Goal: Check status: Check status

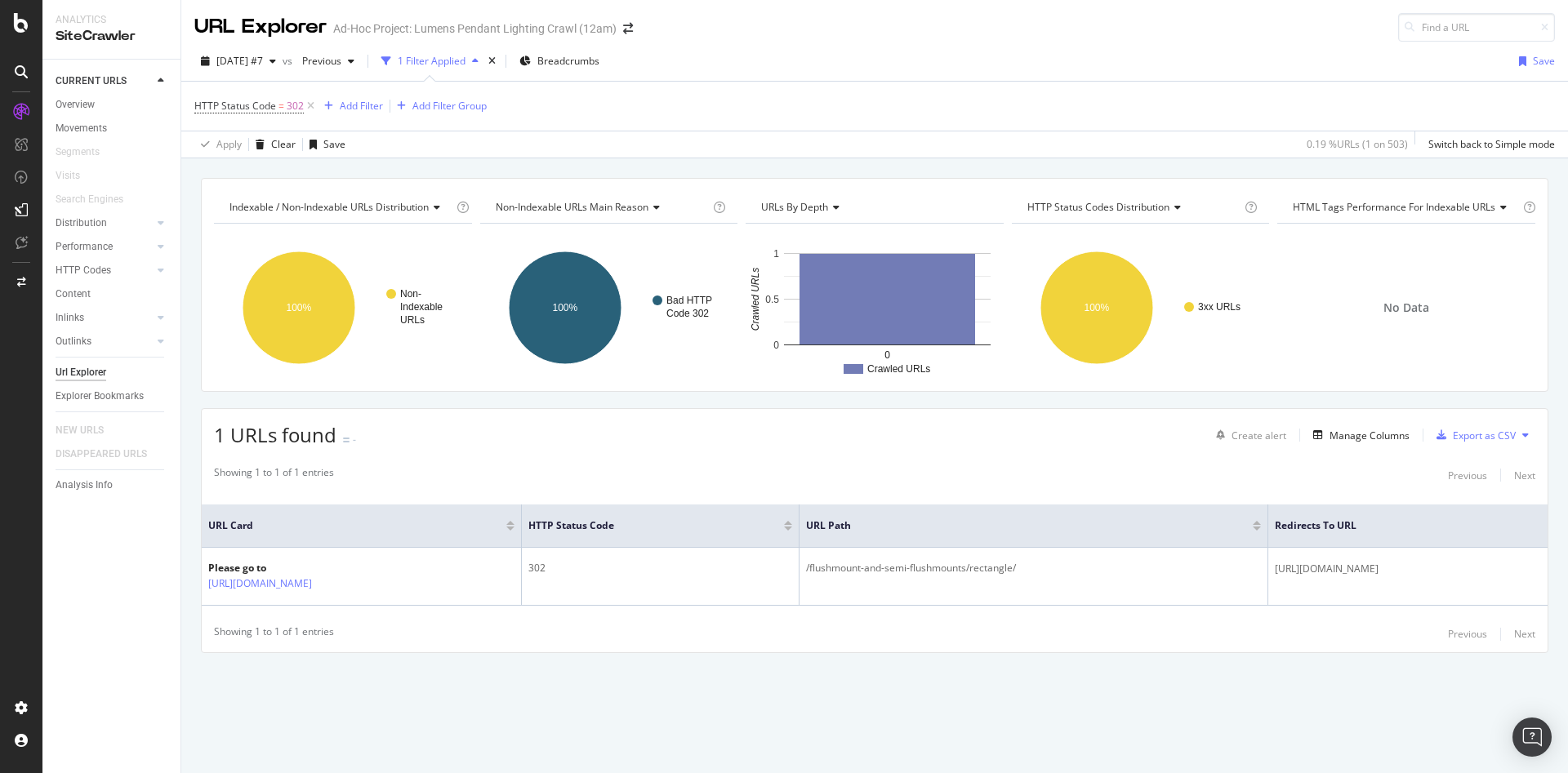
click at [651, 479] on div "Showing 1 to 1 of 1 entries Previous Next" at bounding box center [874, 475] width 1346 height 20
click at [263, 66] on span "[DATE] #7" at bounding box center [239, 60] width 47 height 13
click at [321, 95] on div "503 URLs" at bounding box center [342, 94] width 42 height 14
click at [969, 687] on div "Indexable / Non-Indexable URLs distribution Chart (by Value) Table Expand Expor…" at bounding box center [874, 445] width 1387 height 533
